Goal: Information Seeking & Learning: Find specific fact

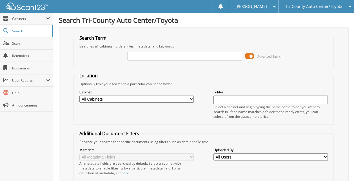
click at [288, 8] on span "Tri-County Auto Center/Toyota" at bounding box center [313, 6] width 57 height 3
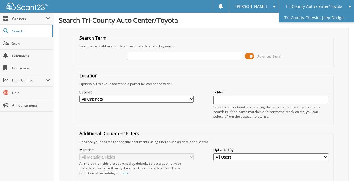
click at [290, 18] on link "Tri-County Chrysler Jeep Dodge" at bounding box center [316, 18] width 75 height 10
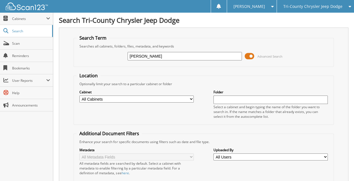
type input "[PERSON_NAME]"
